Goal: Task Accomplishment & Management: Manage account settings

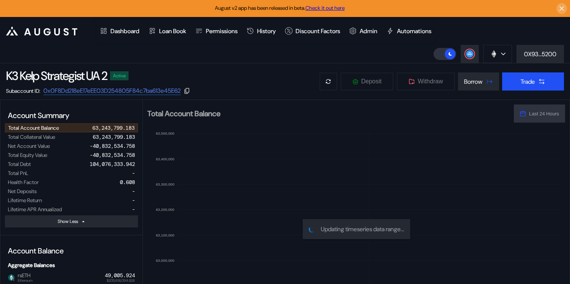
select select "*"
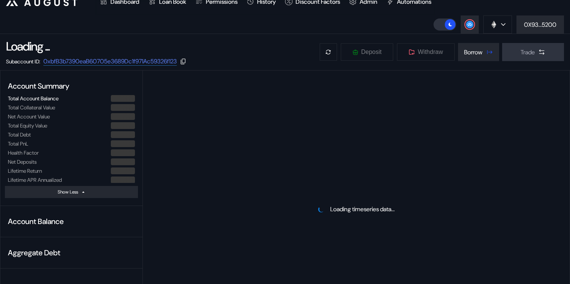
scroll to position [37, 0]
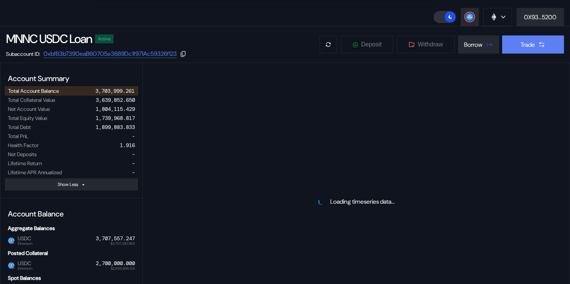
select select "*"
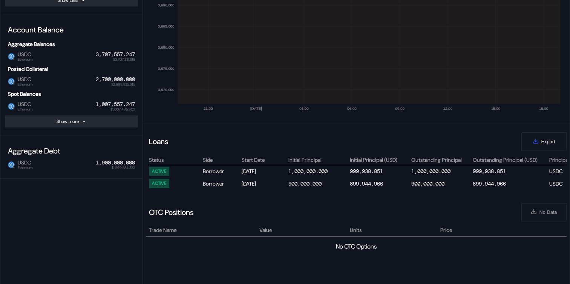
scroll to position [0, 0]
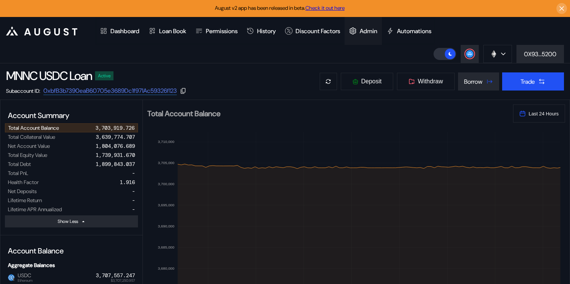
click at [382, 35] on div "Admin" at bounding box center [362, 31] width 37 height 28
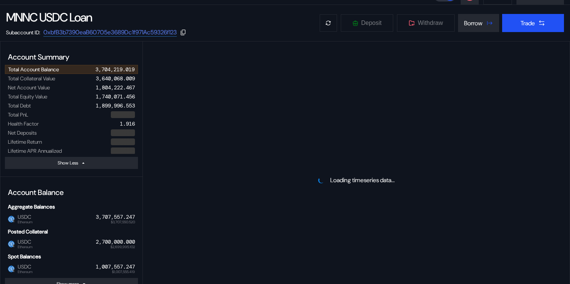
scroll to position [327, 0]
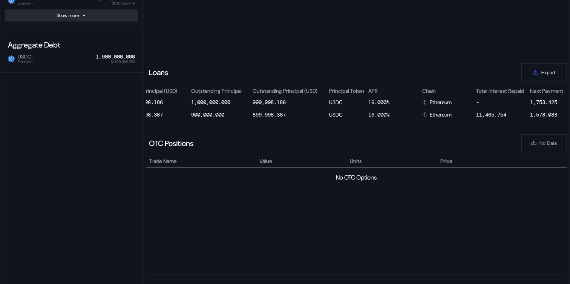
select select "*"
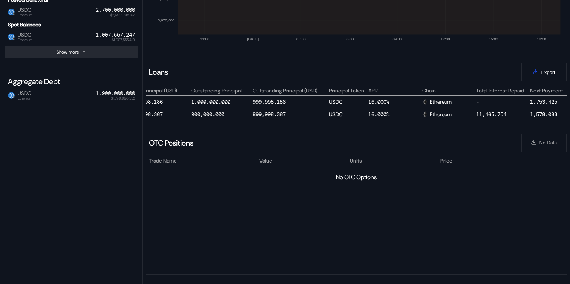
scroll to position [290, 0]
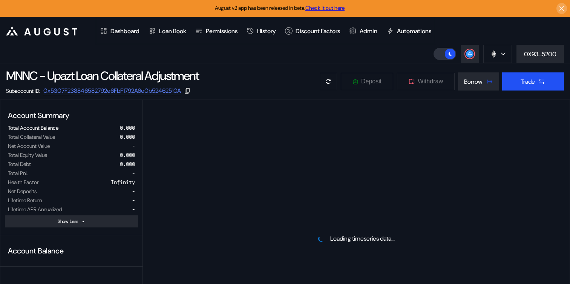
select select "*"
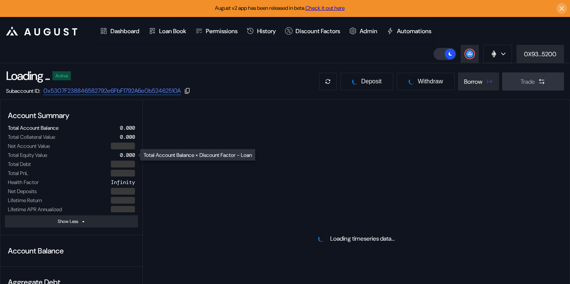
select select "*"
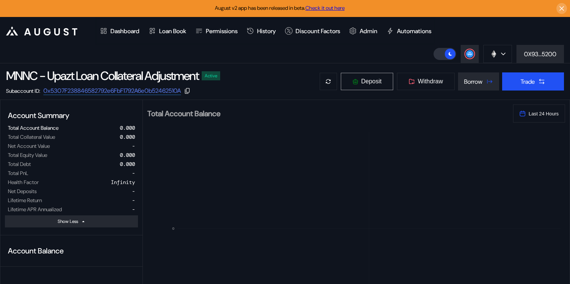
click at [372, 87] on button "Deposit" at bounding box center [366, 81] width 53 height 18
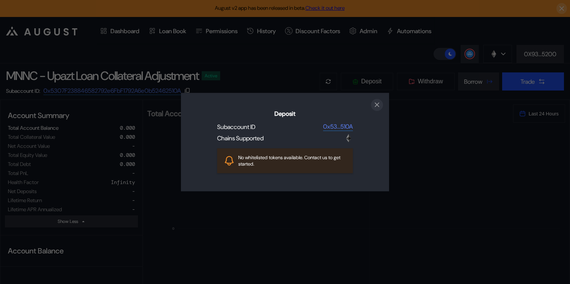
click at [377, 104] on icon "close modal" at bounding box center [377, 105] width 8 height 8
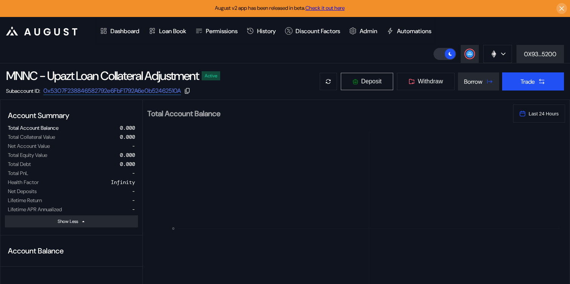
click at [372, 86] on button "Deposit" at bounding box center [366, 81] width 53 height 18
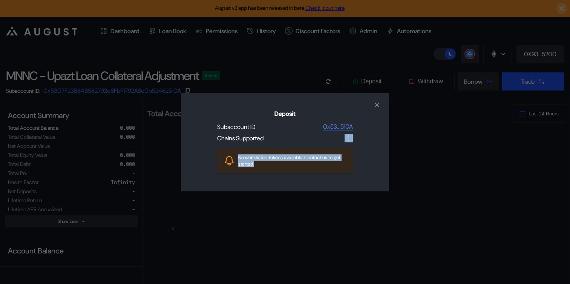
drag, startPoint x: 274, startPoint y: 162, endPoint x: 206, endPoint y: 158, distance: 68.7
click at [206, 159] on div "Deposit Subaccount ID 0x53...510A Chains Supported No whitelisted tokens availa…" at bounding box center [285, 142] width 208 height 99
click at [274, 161] on div "No whitelisted tokens available. Contact us to get started." at bounding box center [292, 160] width 109 height 13
click at [375, 105] on icon "close modal" at bounding box center [377, 105] width 8 height 8
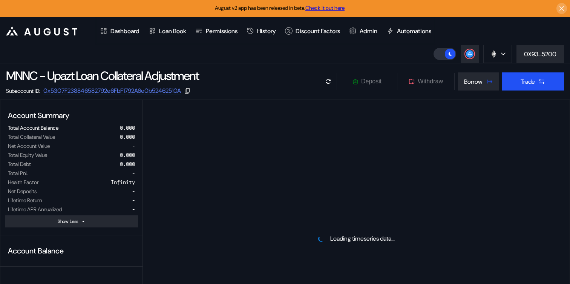
select select "*"
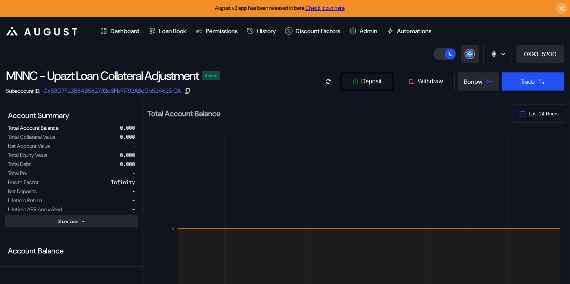
click at [378, 80] on span "Deposit" at bounding box center [371, 81] width 20 height 7
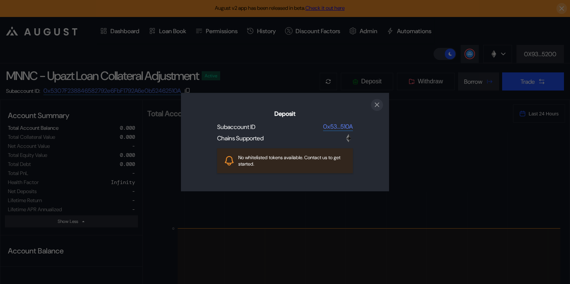
click at [377, 103] on icon "close modal" at bounding box center [377, 105] width 8 height 8
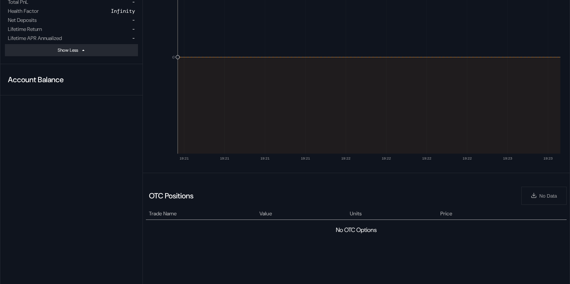
scroll to position [223, 0]
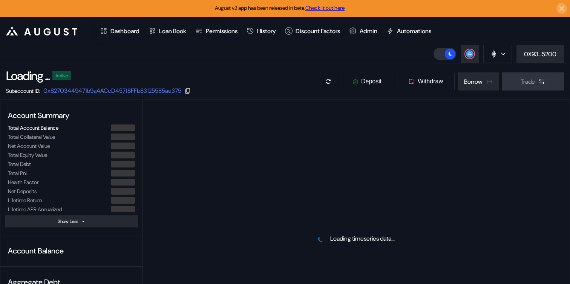
select select "*"
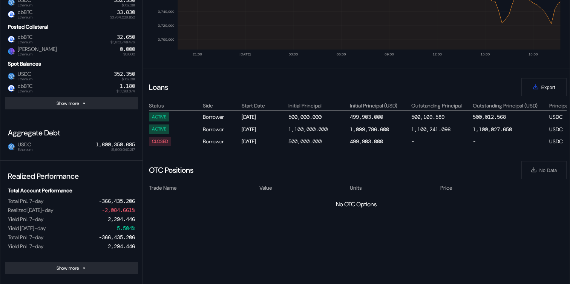
scroll to position [275, 0]
click at [428, 116] on div "500,109.589" at bounding box center [427, 116] width 33 height 7
click at [437, 128] on div "1,100,241.096" at bounding box center [430, 128] width 39 height 7
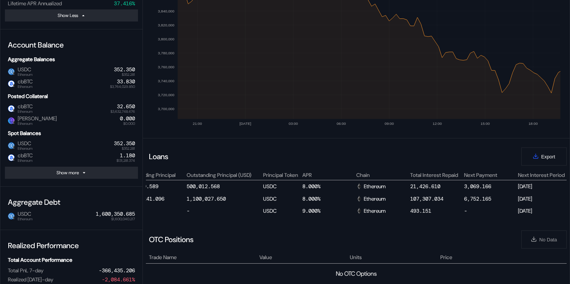
scroll to position [0, 409]
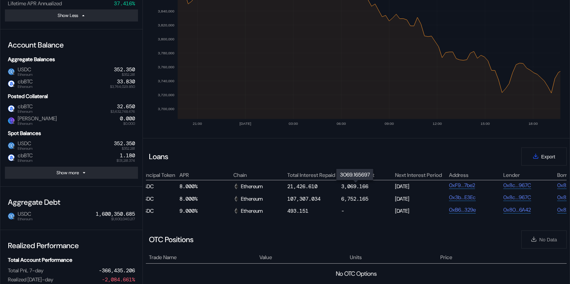
click at [363, 183] on div "3,069.166" at bounding box center [354, 186] width 27 height 7
click at [355, 196] on div "6,752.165" at bounding box center [354, 198] width 27 height 7
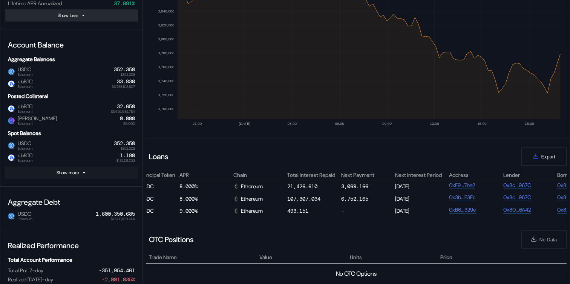
click at [95, 168] on button "Show more" at bounding box center [71, 173] width 133 height 12
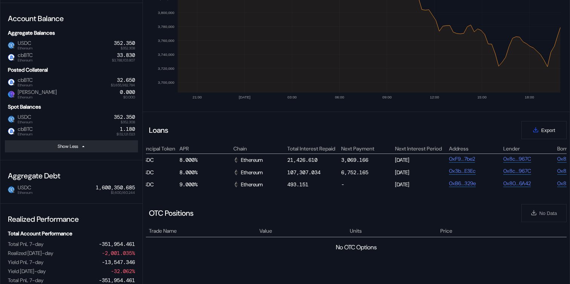
scroll to position [242, 0]
